Goal: Task Accomplishment & Management: Manage account settings

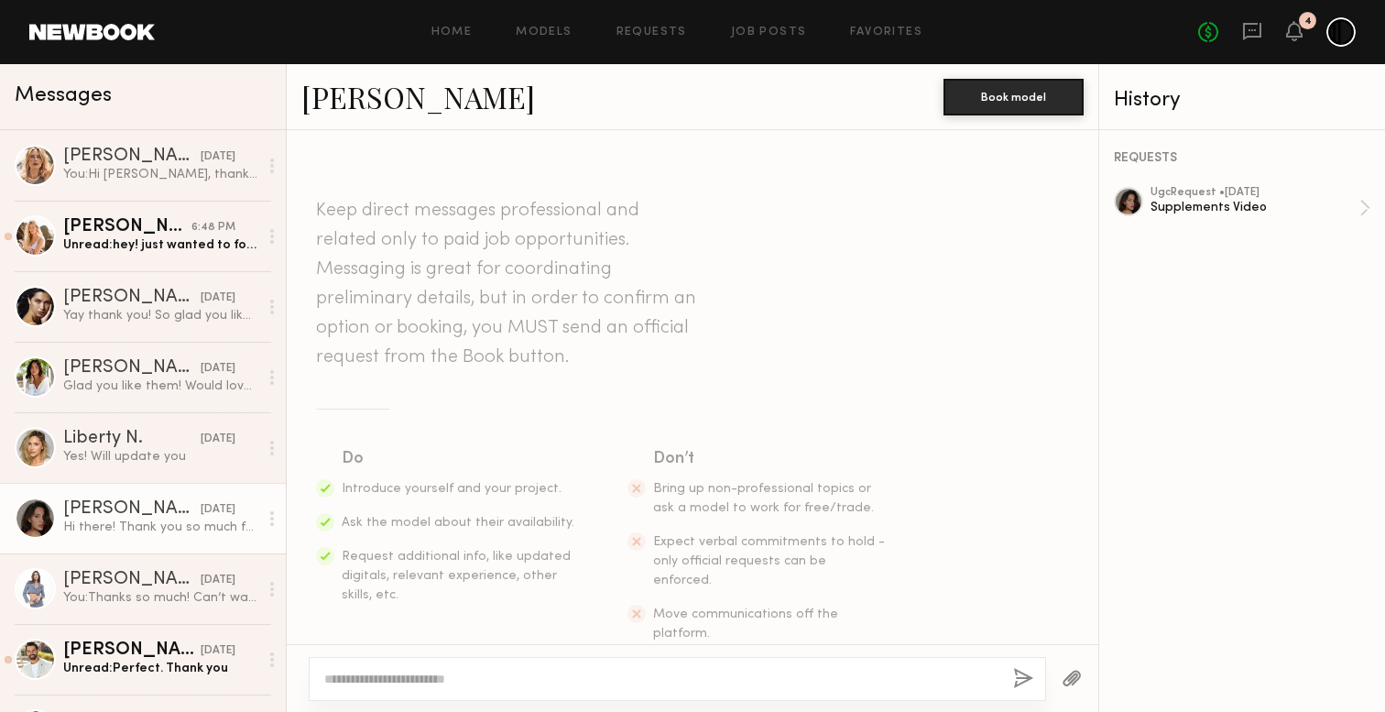
scroll to position [2387, 0]
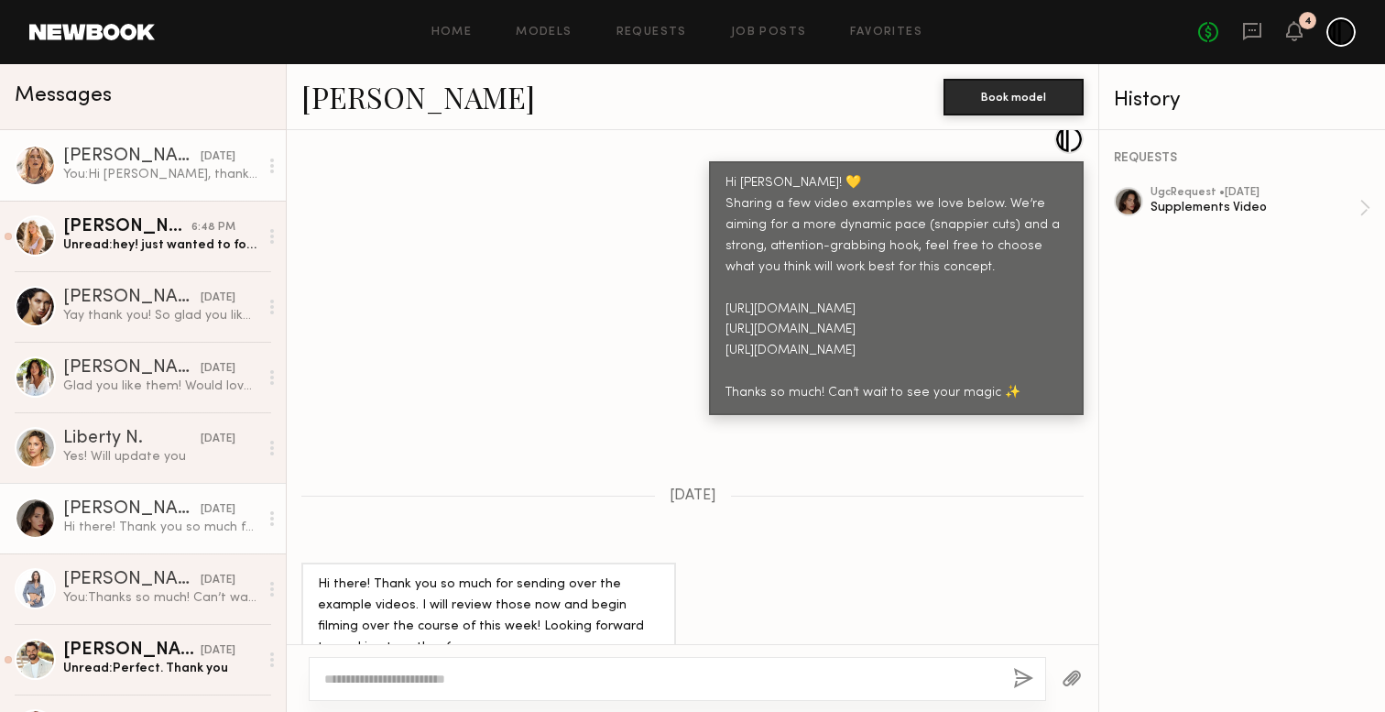
click at [181, 166] on div "You: Hi Anastassija, thank you so much!" at bounding box center [160, 174] width 195 height 17
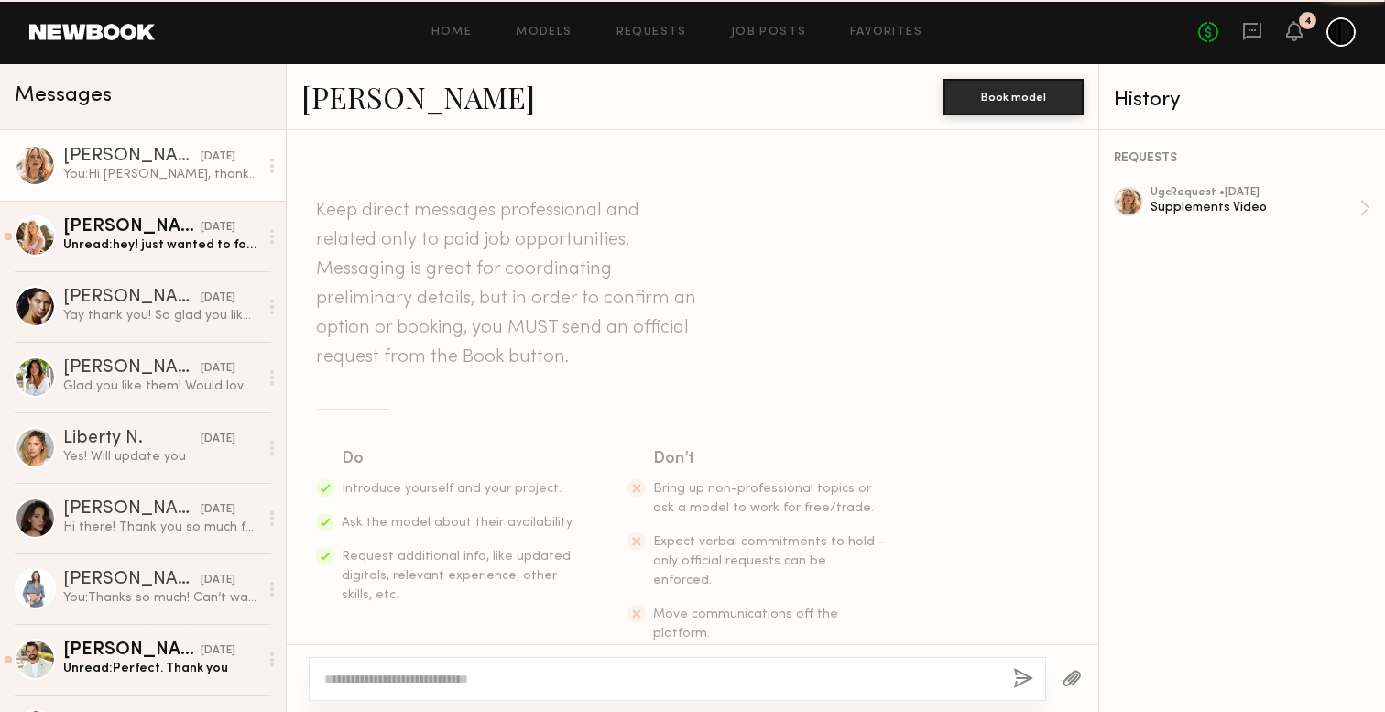
scroll to position [2180, 0]
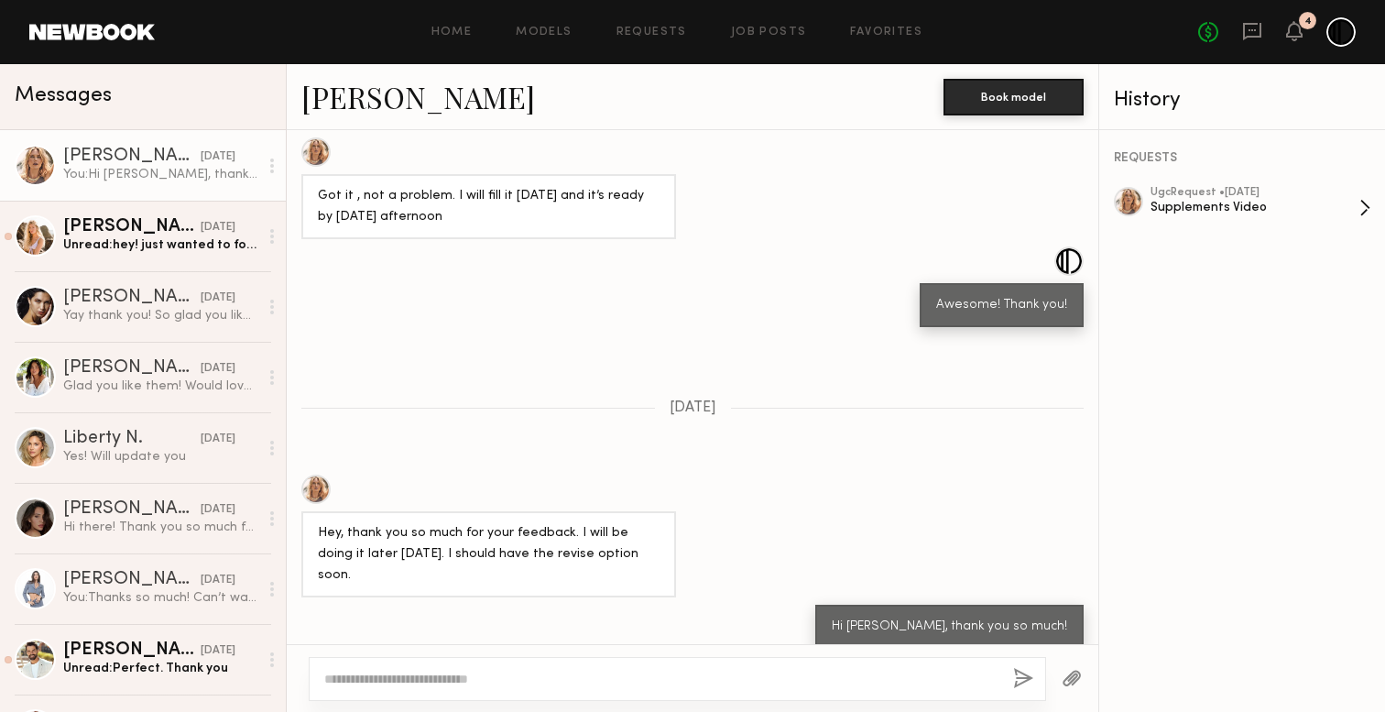
click at [1305, 190] on div "ugc Request • 08/29/2025" at bounding box center [1254, 193] width 209 height 12
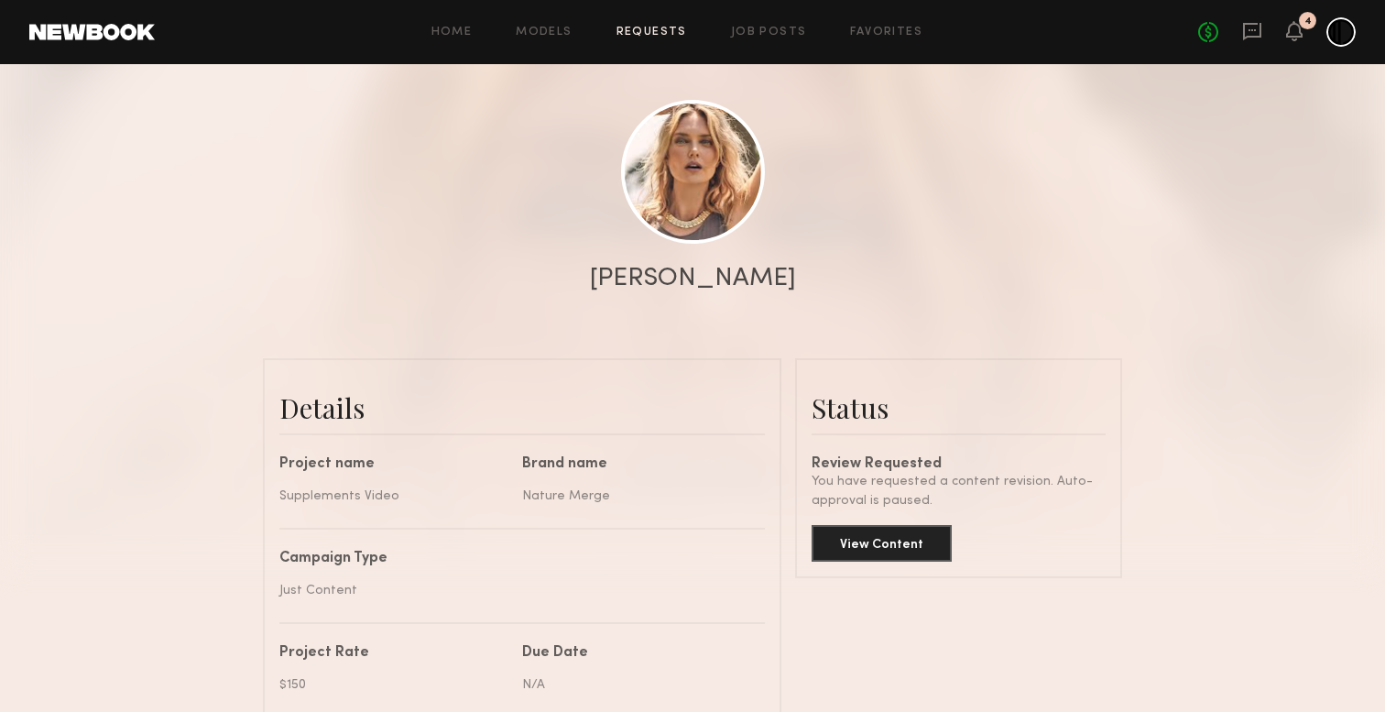
scroll to position [201, 0]
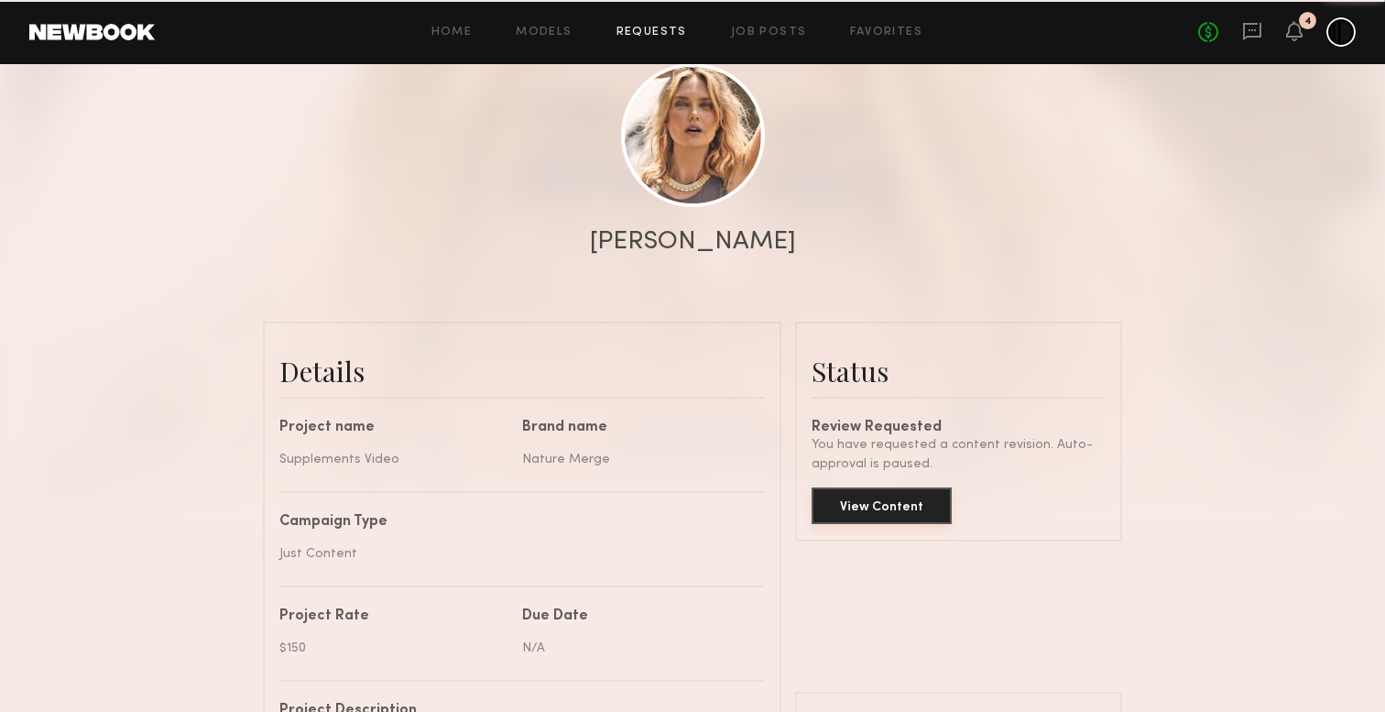
click at [897, 517] on button "View Content" at bounding box center [881, 505] width 140 height 37
